Goal: Transaction & Acquisition: Download file/media

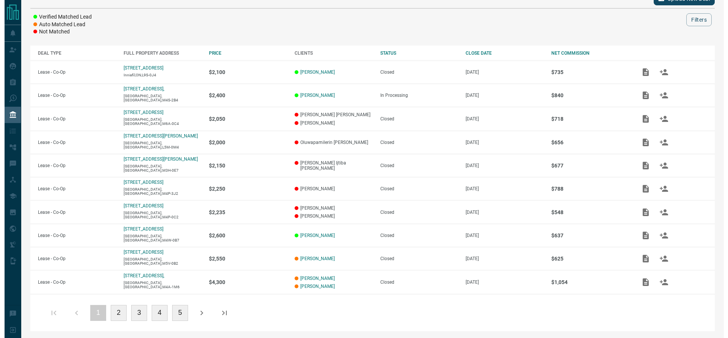
scroll to position [102, 0]
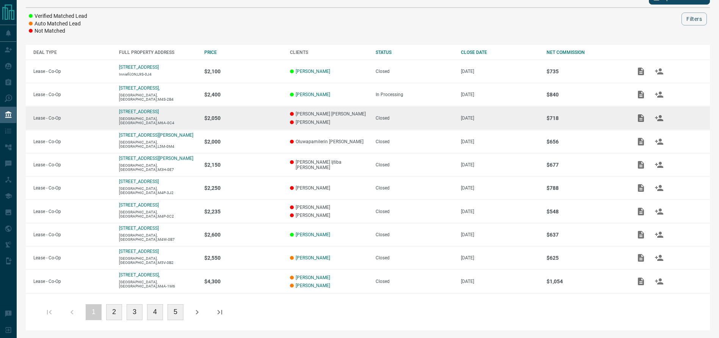
click at [256, 116] on p "$2,050" at bounding box center [243, 118] width 78 height 6
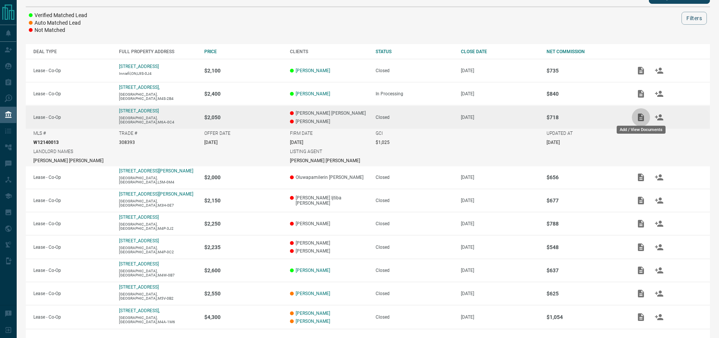
click at [638, 115] on icon "Add / View Documents" at bounding box center [641, 117] width 9 height 9
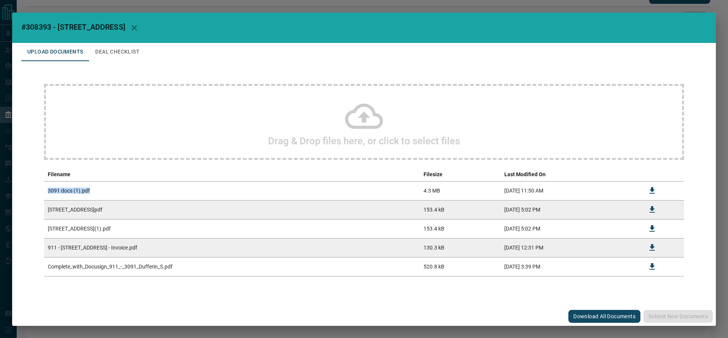
drag, startPoint x: 90, startPoint y: 188, endPoint x: 46, endPoint y: 188, distance: 44.4
click at [45, 188] on td "3091 docs (1).pdf" at bounding box center [232, 190] width 376 height 19
copy td "3091 docs (1).pdf"
click at [653, 192] on icon "Download" at bounding box center [652, 190] width 9 height 9
click at [655, 266] on icon "Download" at bounding box center [652, 266] width 9 height 9
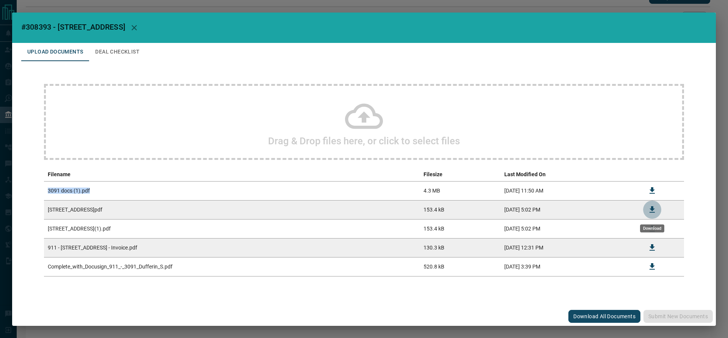
click at [652, 210] on icon "Download" at bounding box center [652, 209] width 5 height 6
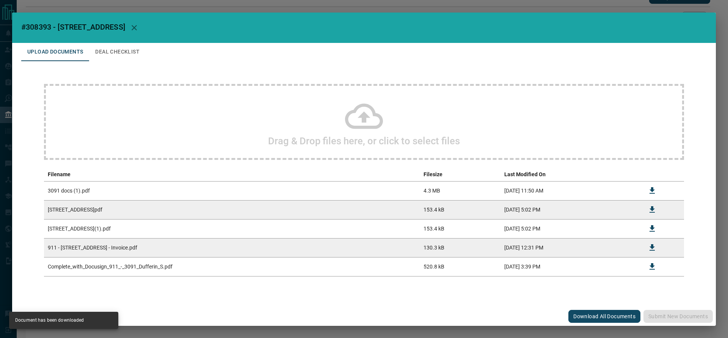
click at [620, 47] on div "Upload Documents Deal Checklist" at bounding box center [364, 52] width 686 height 18
